Goal: Ask a question

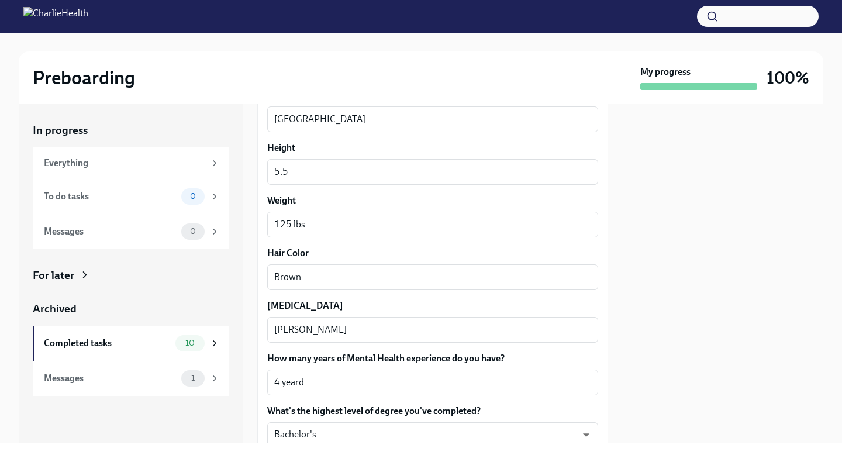
scroll to position [1057, 0]
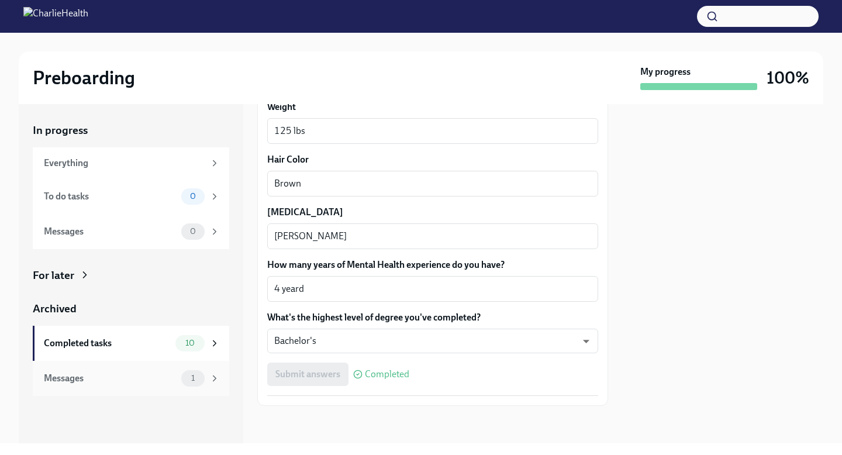
click at [174, 368] on div "Messages 1" at bounding box center [131, 378] width 196 height 35
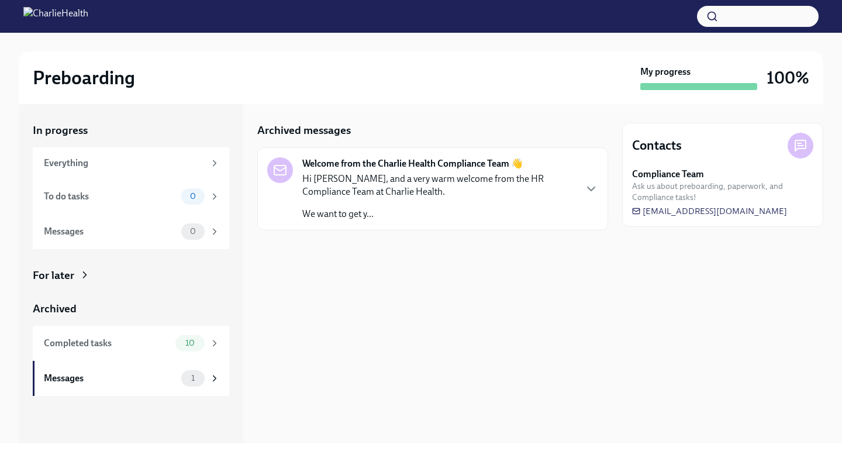
click at [360, 208] on p "We want to get y..." at bounding box center [438, 214] width 272 height 13
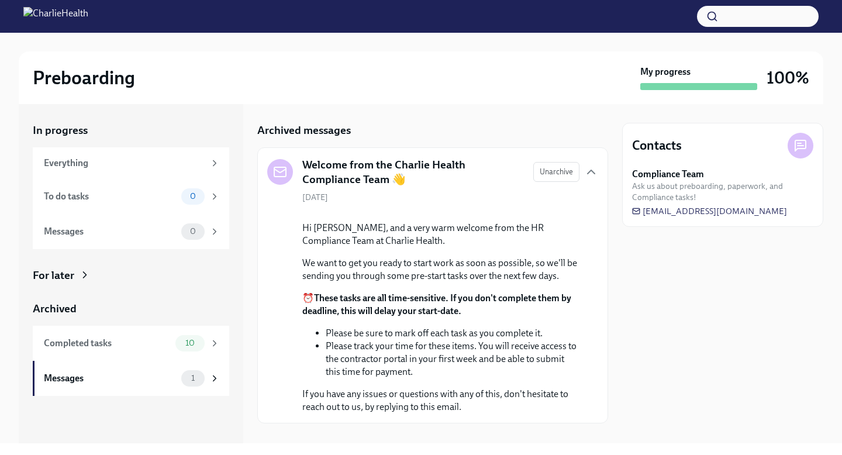
click at [747, 193] on span "Ask us about preboarding, paperwork, and Compliance tasks!" at bounding box center [722, 192] width 181 height 22
click at [35, 69] on h2 "Preboarding" at bounding box center [84, 77] width 102 height 23
click at [33, 22] on img at bounding box center [55, 16] width 65 height 19
